Goal: Transaction & Acquisition: Purchase product/service

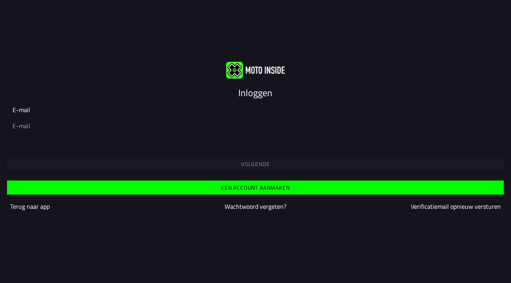
type input "[EMAIL_ADDRESS][DOMAIN_NAME]"
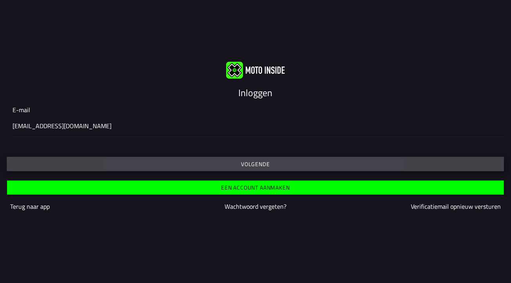
click at [238, 159] on button "Volgende" at bounding box center [255, 164] width 497 height 14
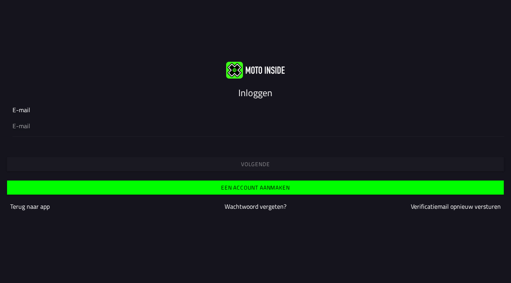
type input "[EMAIL_ADDRESS][DOMAIN_NAME]"
click at [104, 163] on span "Volgende" at bounding box center [255, 164] width 485 height 5
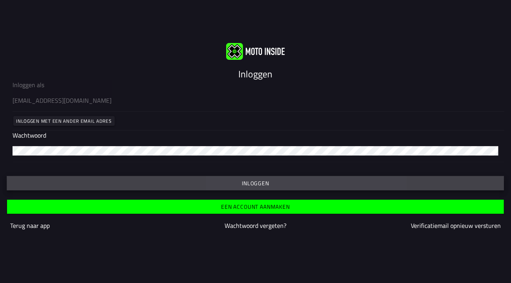
click at [221, 184] on span "Inloggen" at bounding box center [255, 183] width 485 height 5
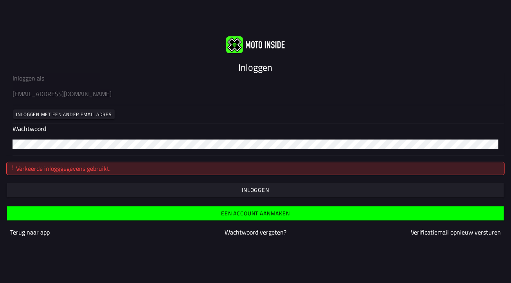
click at [0, 0] on slot "Inloggen" at bounding box center [0, 0] width 0 height 0
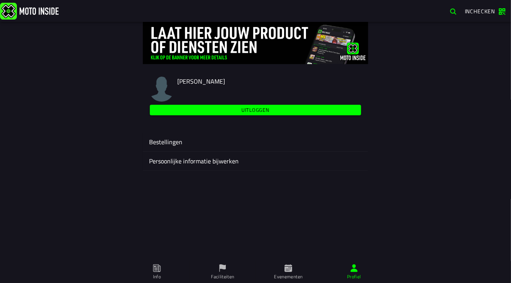
click at [485, 13] on span "Inchecken" at bounding box center [480, 11] width 31 height 8
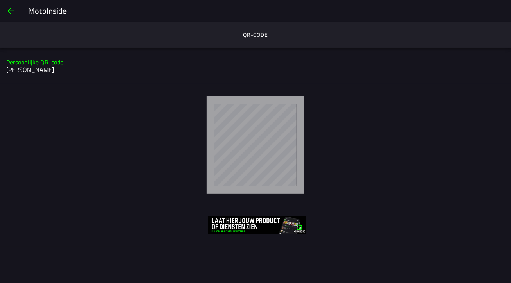
click at [9, 11] on span "back" at bounding box center [10, 11] width 9 height 19
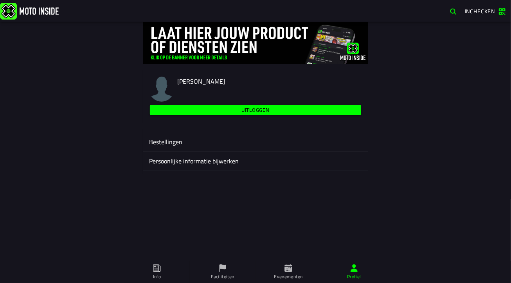
click at [160, 144] on ion-label "Bestellingen" at bounding box center [255, 141] width 213 height 9
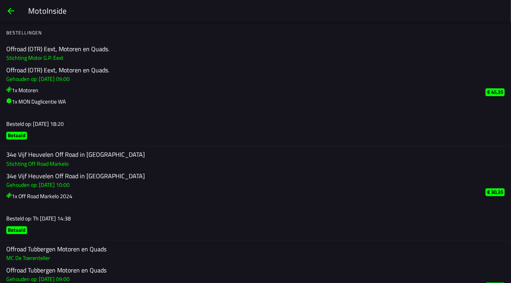
click at [12, 12] on span "back" at bounding box center [10, 11] width 9 height 19
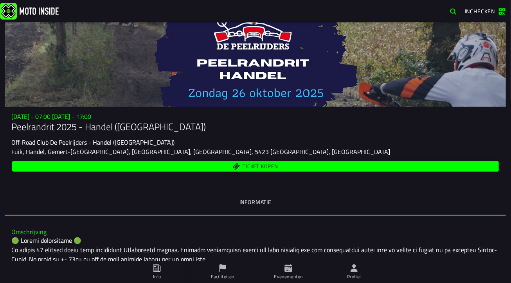
click at [248, 167] on span "Ticket kopen" at bounding box center [260, 166] width 35 height 5
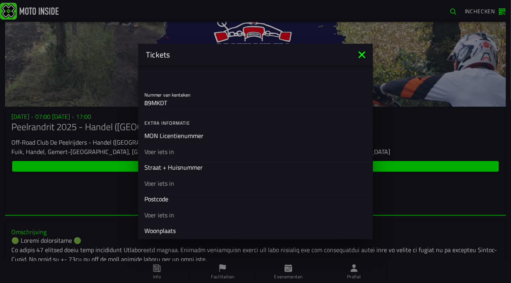
scroll to position [293, 0]
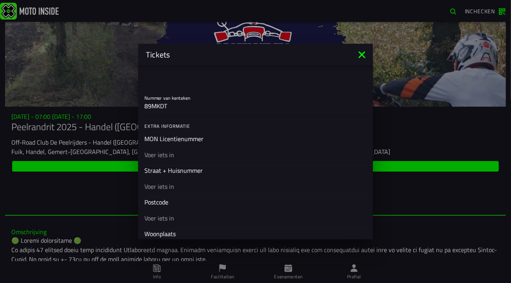
click at [0, 0] on input "text" at bounding box center [0, 0] width 0 height 0
type input "daglicentie"
click at [0, 0] on input "text" at bounding box center [0, 0] width 0 height 0
type input "den oudert 36"
click at [0, 0] on input "text" at bounding box center [0, 0] width 0 height 0
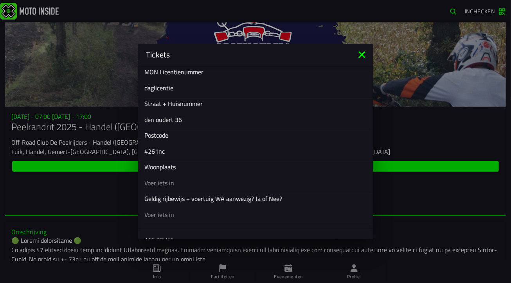
scroll to position [361, 0]
type input "4261nc"
click at [0, 0] on input "text" at bounding box center [0, 0] width 0 height 0
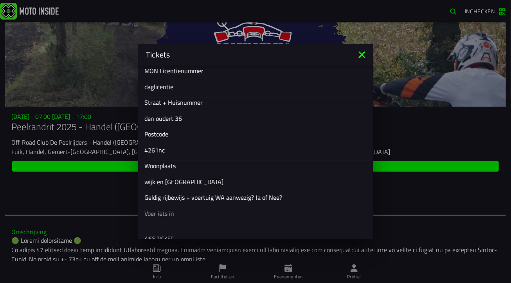
type input "wijk en aalburg"
click at [0, 0] on input "text" at bounding box center [0, 0] width 0 height 0
click at [0, 0] on ion-input "Geldig rijbewijs + voertuig WA aanwezig? Ja of Nee?" at bounding box center [0, 0] width 0 height 0
click at [0, 0] on input "text" at bounding box center [0, 0] width 0 height 0
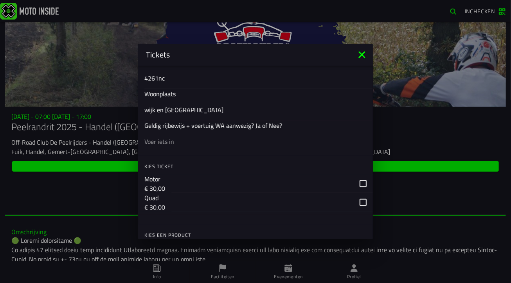
scroll to position [440, 0]
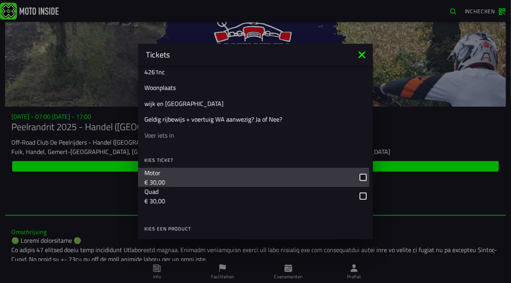
click at [0, 0] on button "Motor € 30,00" at bounding box center [0, 0] width 0 height 0
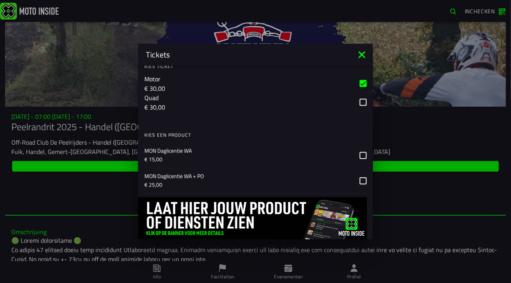
scroll to position [538, 0]
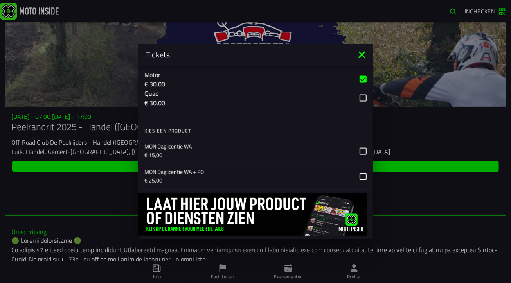
click at [359, 151] on icon at bounding box center [362, 151] width 7 height 7
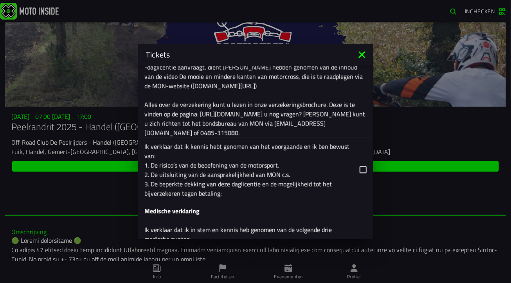
scroll to position [997, 0]
click at [359, 167] on icon at bounding box center [362, 169] width 7 height 7
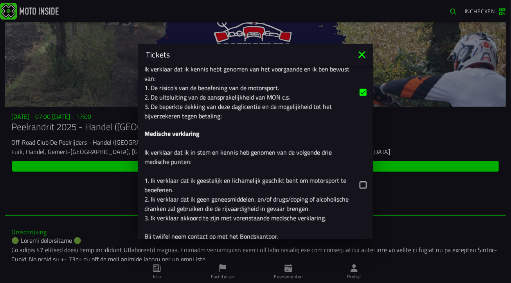
scroll to position [1075, 0]
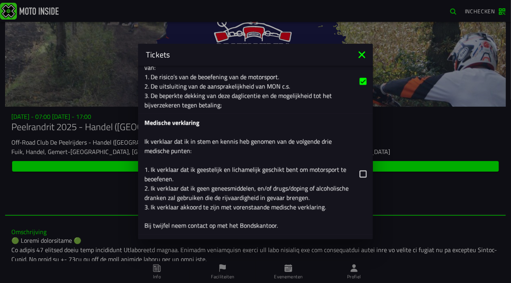
click at [359, 183] on label "Medische verklaring Ik verklaar dat ik in stem en kennis heb genomen van de vol…" at bounding box center [255, 174] width 222 height 120
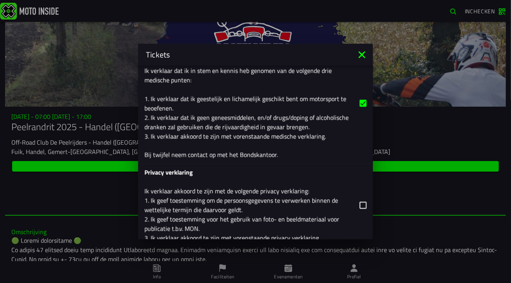
scroll to position [1173, 0]
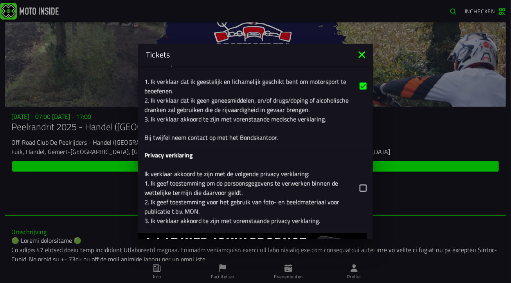
click at [359, 186] on icon at bounding box center [362, 188] width 7 height 7
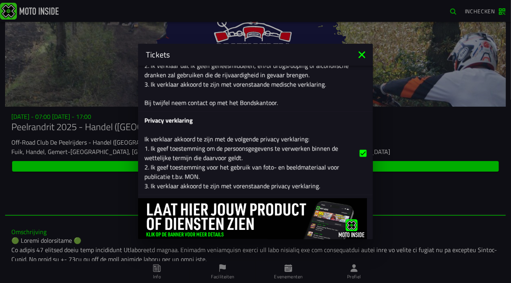
scroll to position [1231, 0]
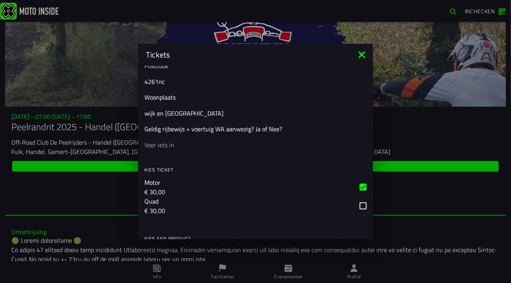
scroll to position [430, 0]
click at [0, 0] on input "text" at bounding box center [0, 0] width 0 height 0
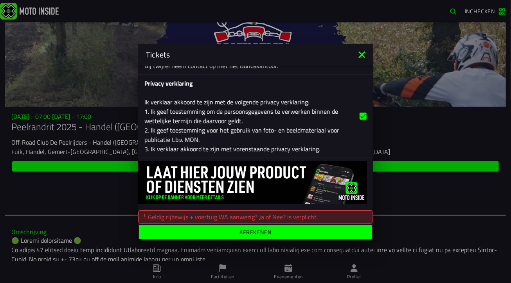
scroll to position [1246, 0]
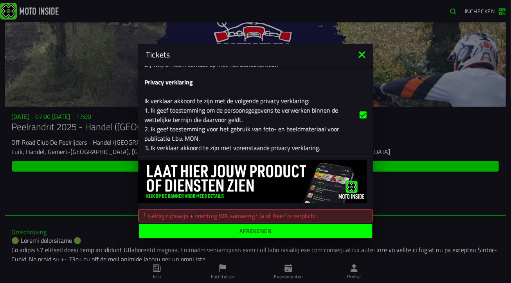
type input "ja"
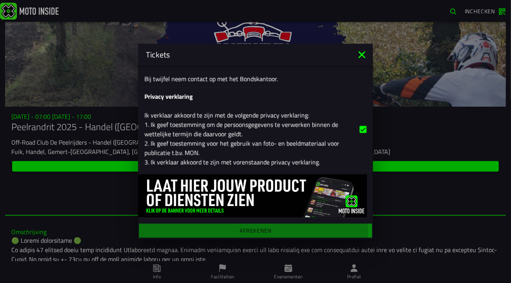
scroll to position [1231, 0]
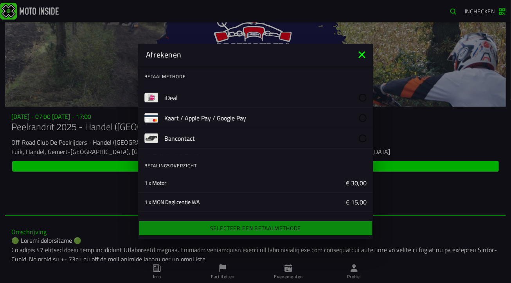
click at [149, 97] on img at bounding box center [151, 98] width 14 height 14
click at [0, 0] on slot "iDeal" at bounding box center [0, 0] width 0 height 0
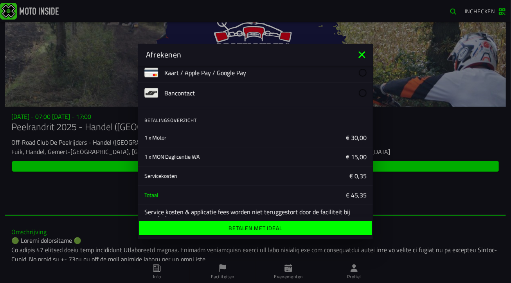
scroll to position [56, 0]
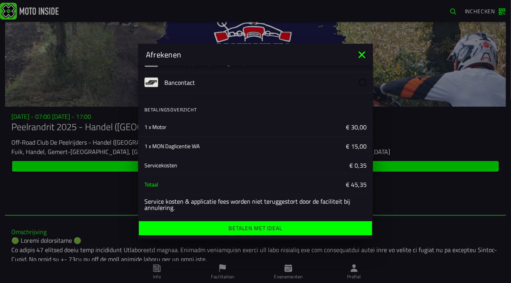
click at [248, 230] on ion-label "Betalen met iDeal" at bounding box center [255, 228] width 54 height 5
